Goal: Transaction & Acquisition: Purchase product/service

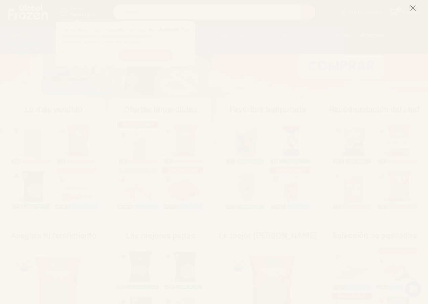
click at [411, 8] on icon at bounding box center [413, 8] width 6 height 6
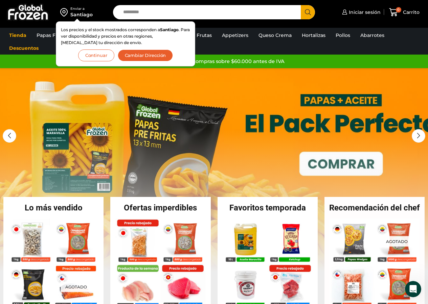
click at [112, 55] on button "Continuar" at bounding box center [96, 55] width 36 height 12
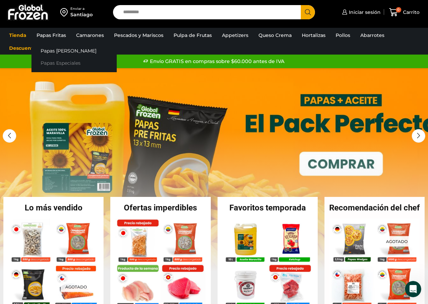
click at [63, 60] on link "Papas Especiales" at bounding box center [73, 63] width 85 height 13
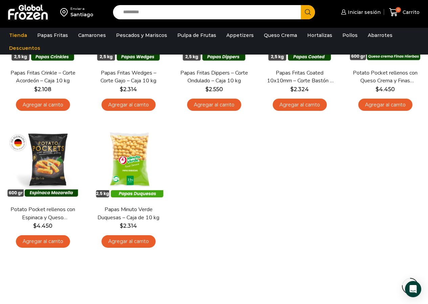
scroll to position [44, 0]
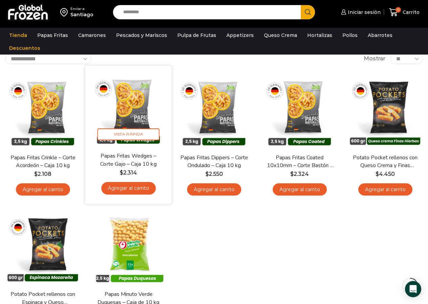
click at [133, 112] on img at bounding box center [128, 109] width 76 height 76
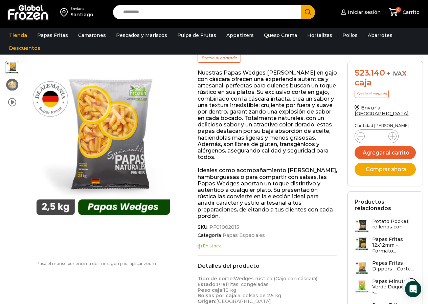
scroll to position [136, 0]
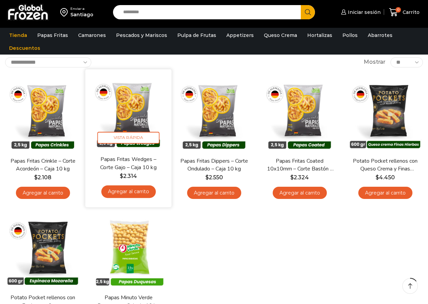
scroll to position [44, 0]
